Goal: Find specific page/section: Find specific page/section

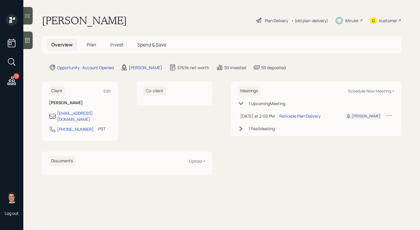
click at [91, 47] on span "Plan" at bounding box center [92, 44] width 10 height 6
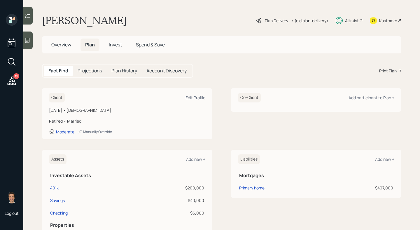
click at [119, 49] on h5 "Invest" at bounding box center [115, 45] width 22 height 13
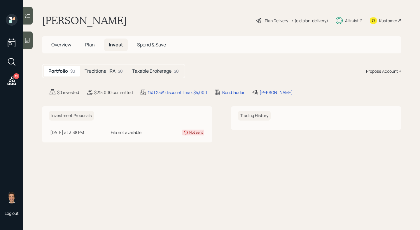
click at [195, 71] on div "Portfolio $0 Traditional IRA $0 Taxable Brokerage $0 Propose Account +" at bounding box center [221, 71] width 359 height 14
click at [88, 39] on h5 "Plan" at bounding box center [90, 45] width 19 height 13
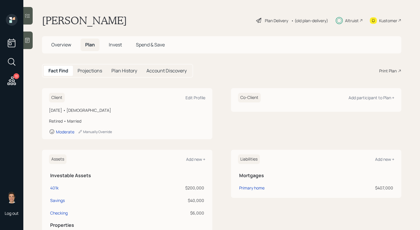
click at [67, 47] on span "Overview" at bounding box center [61, 44] width 20 height 6
